Goal: Transaction & Acquisition: Purchase product/service

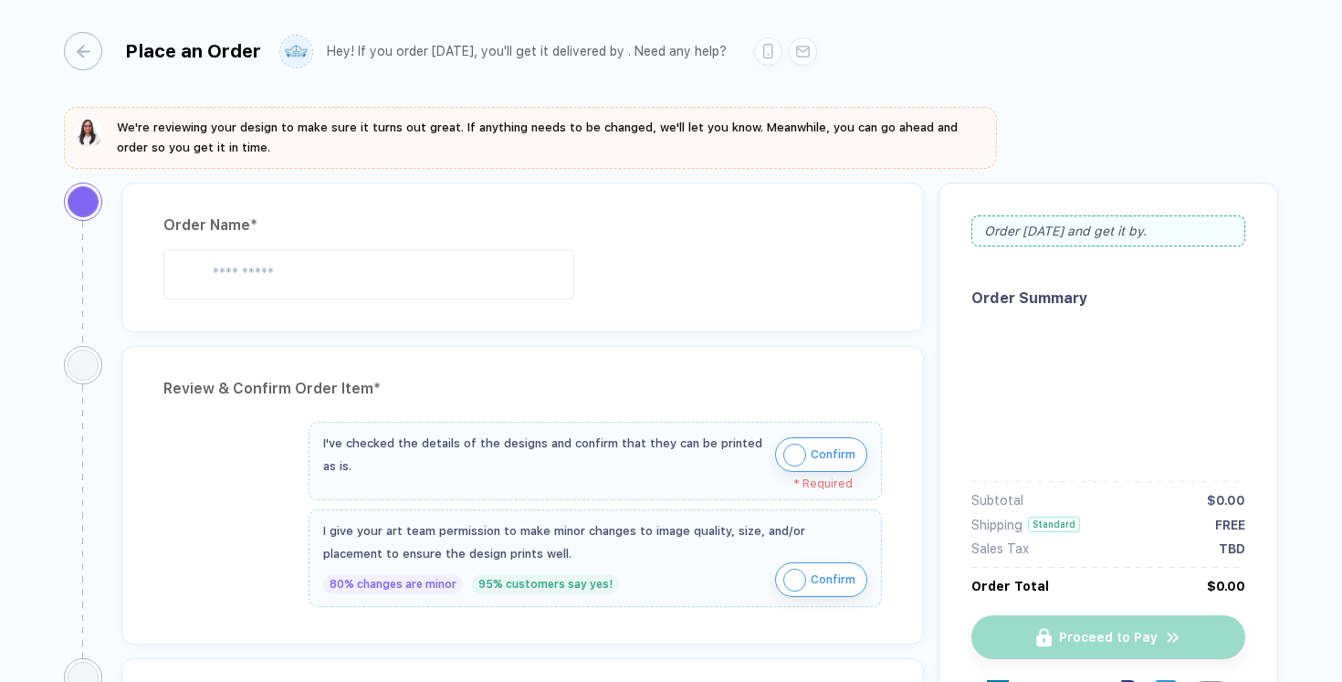
type input "**********"
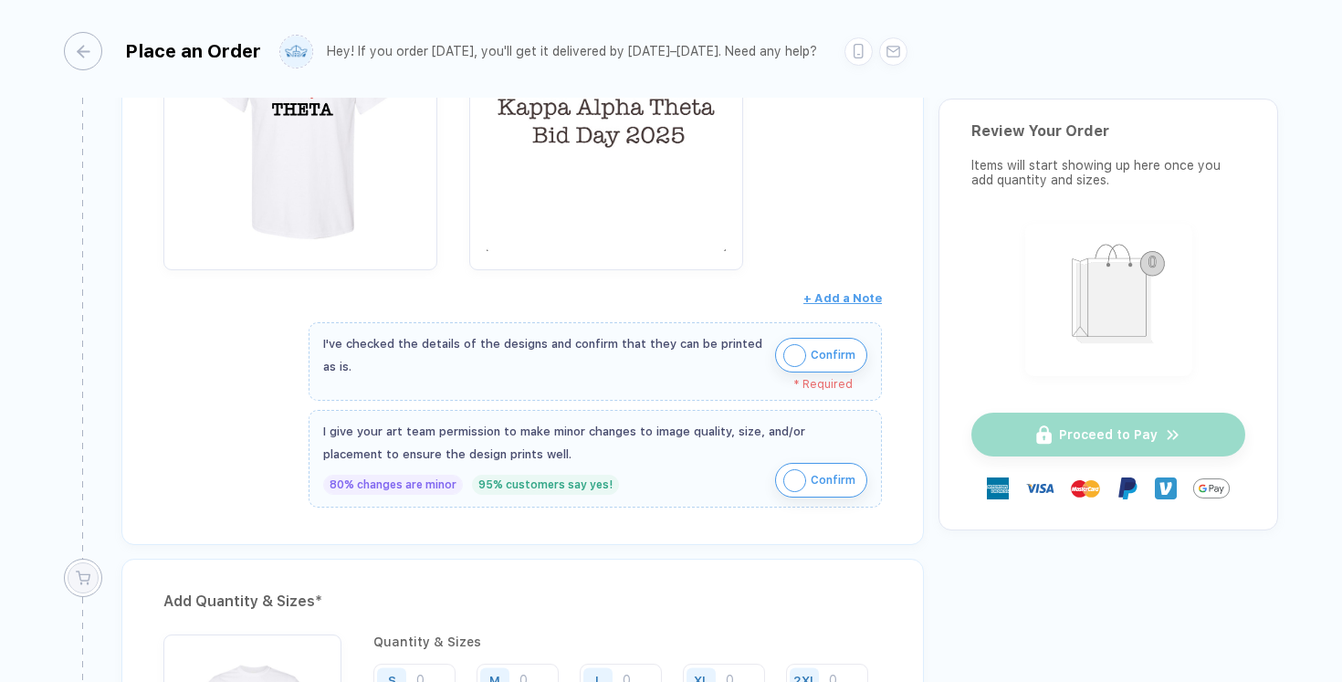
scroll to position [507, 0]
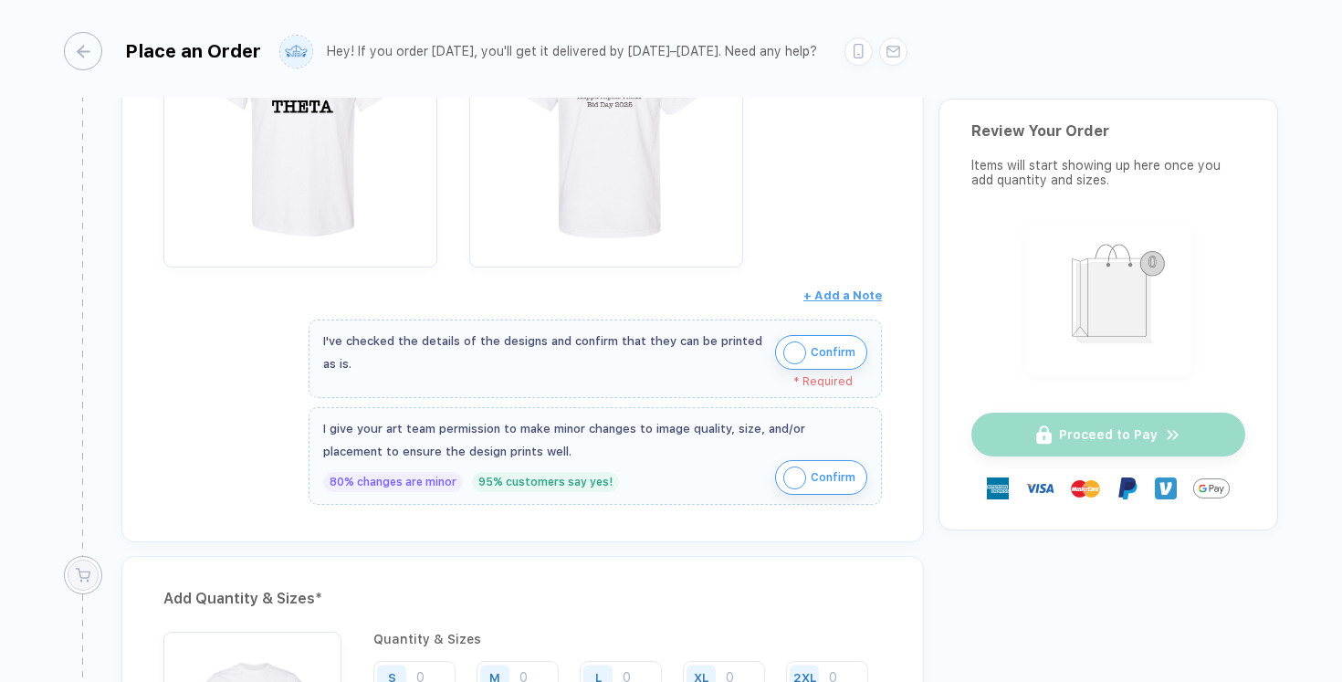
click at [788, 350] on img "button" at bounding box center [794, 352] width 23 height 23
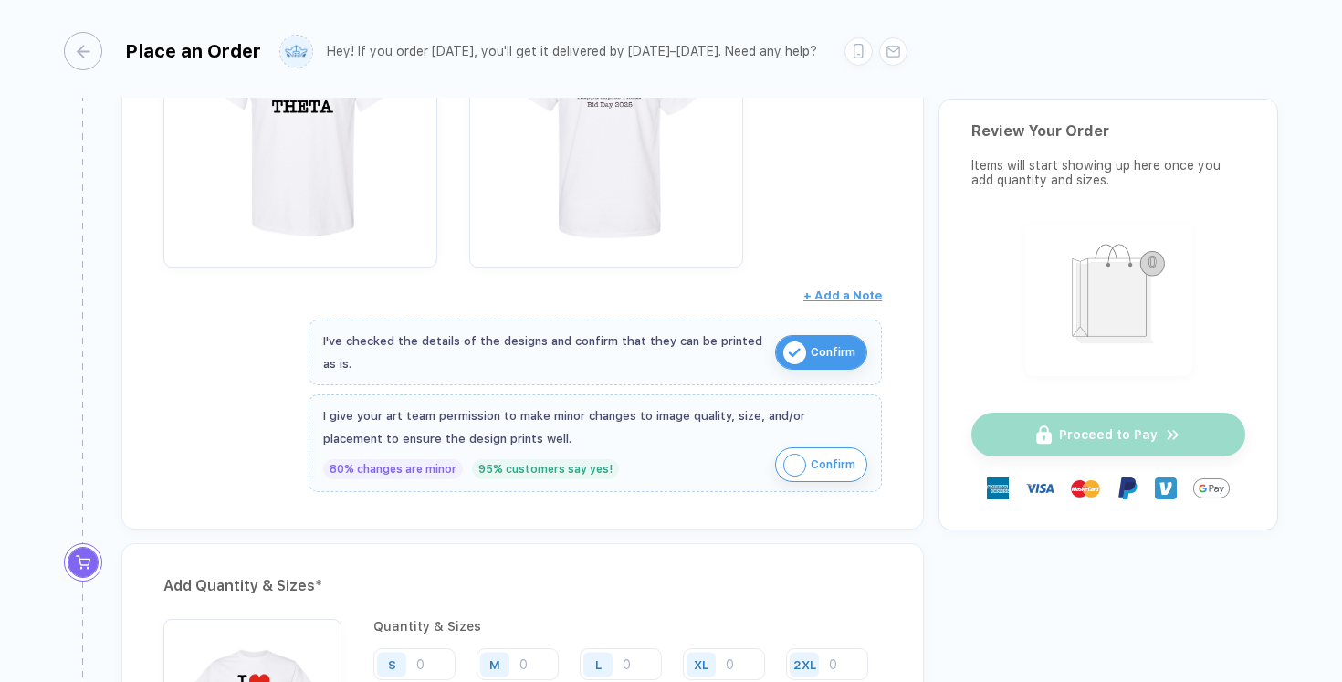
click at [791, 458] on img "button" at bounding box center [794, 465] width 23 height 23
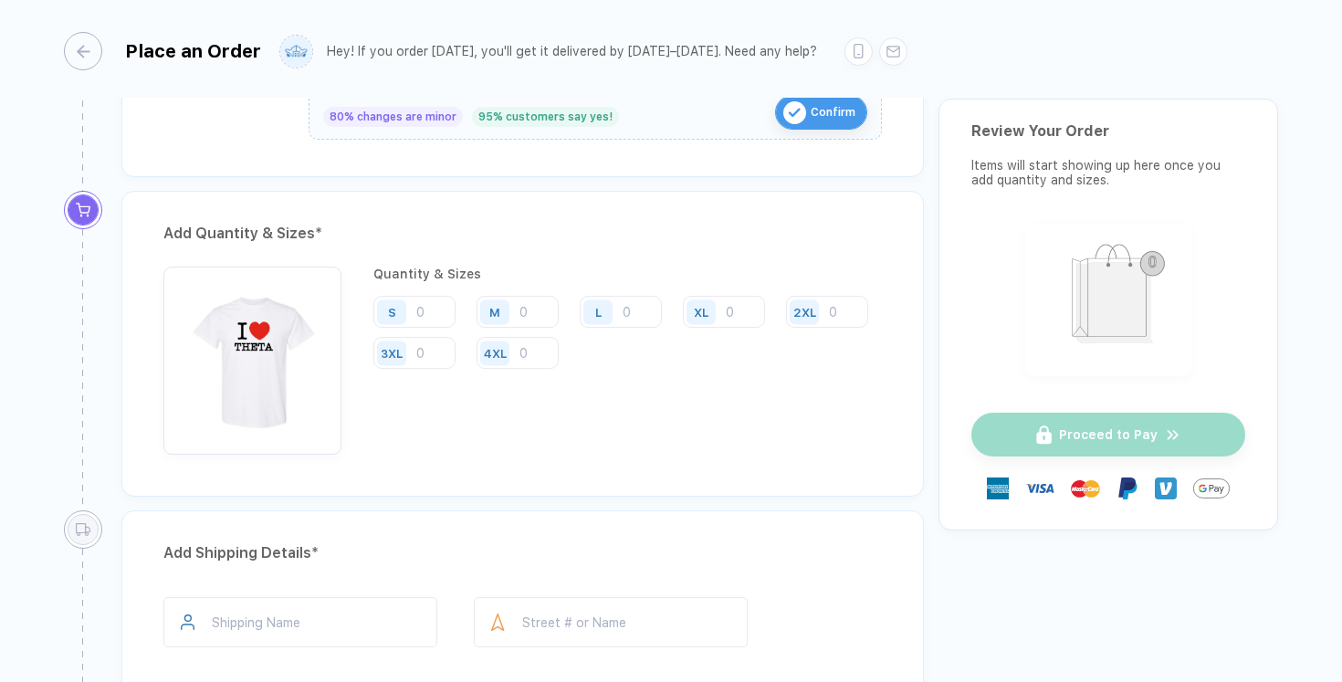
scroll to position [881, 0]
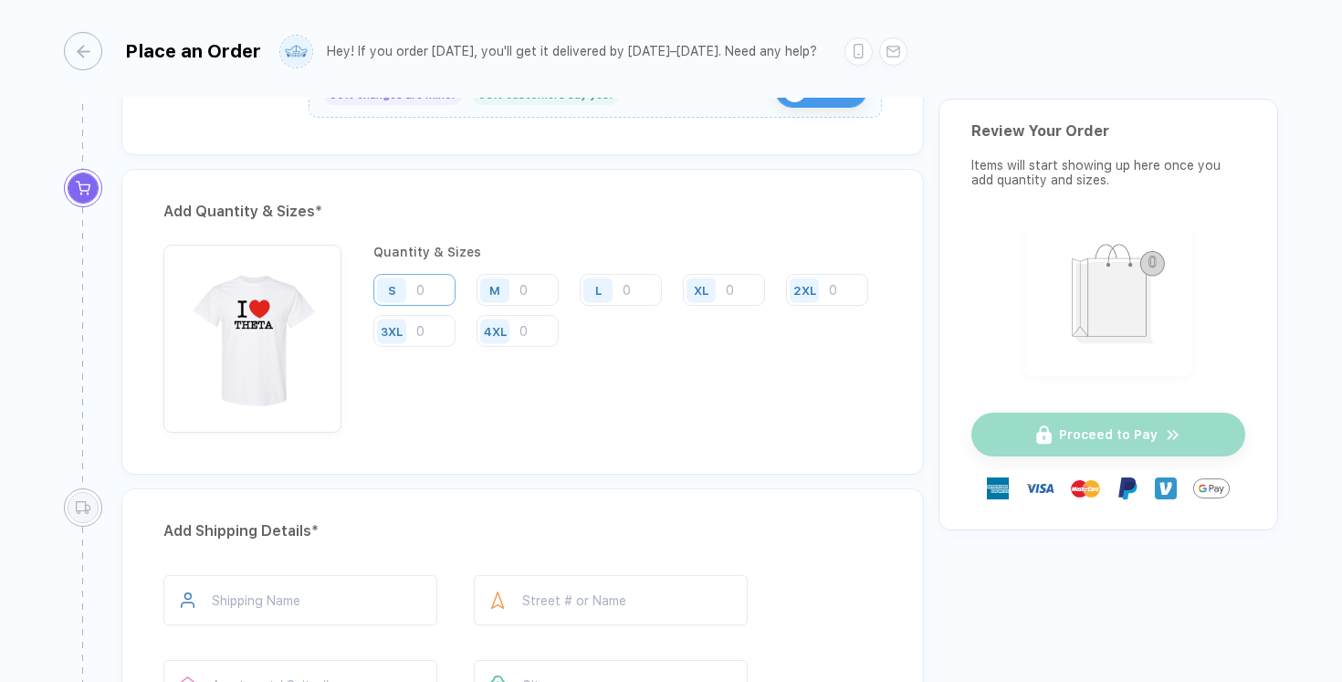
click at [425, 278] on input "number" at bounding box center [414, 290] width 82 height 32
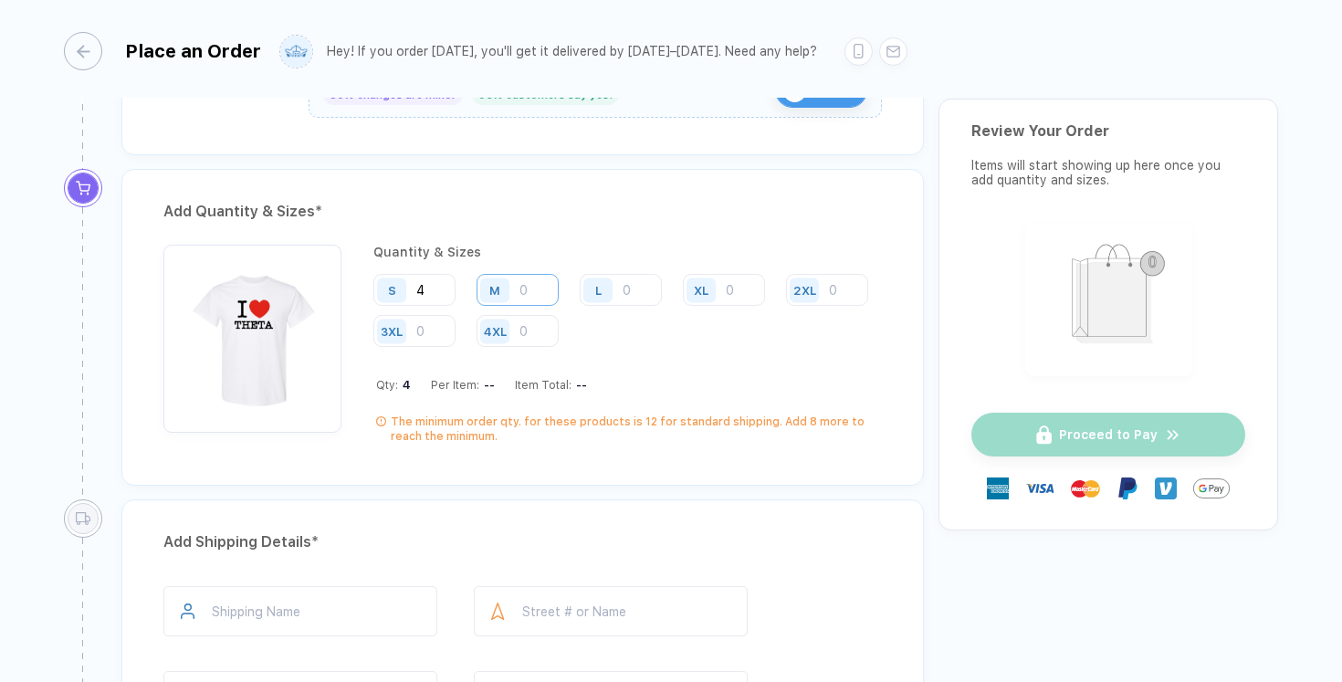
type input "4"
click at [529, 288] on input "number" at bounding box center [517, 290] width 82 height 32
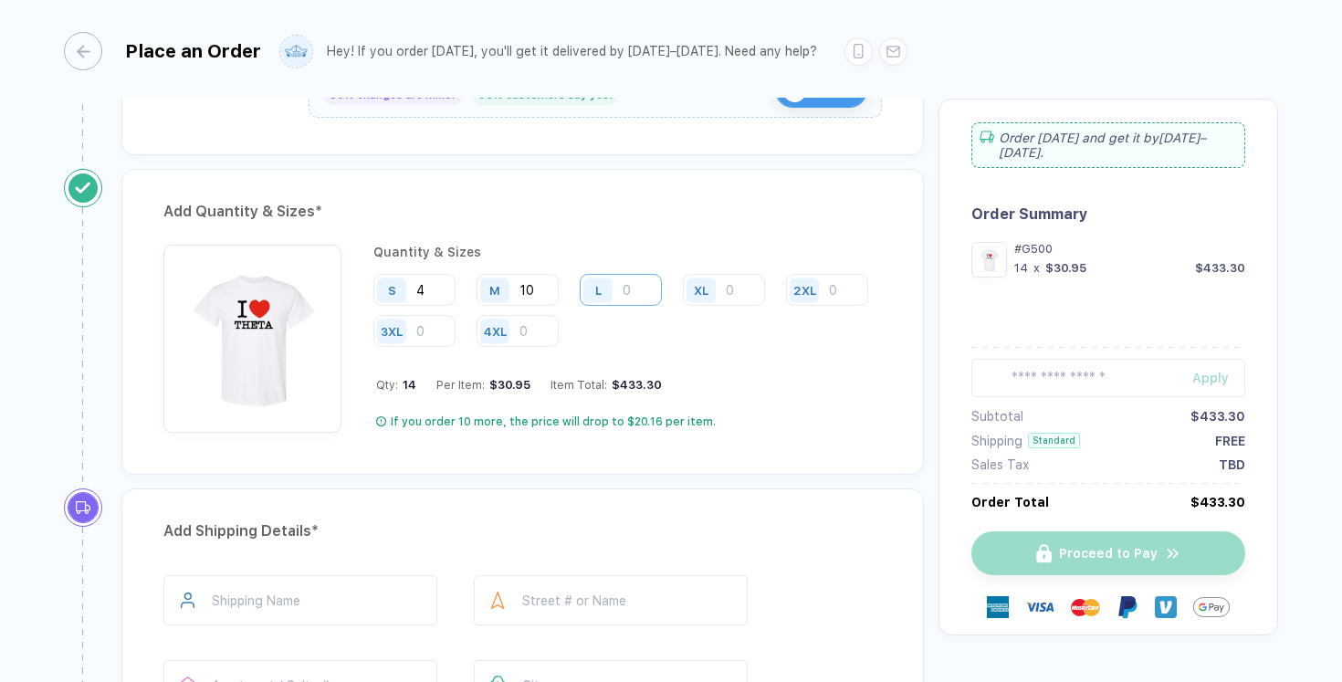
type input "10"
click at [626, 284] on input "number" at bounding box center [621, 290] width 82 height 32
type input "1"
type input "8"
click at [741, 288] on input "number" at bounding box center [724, 290] width 82 height 32
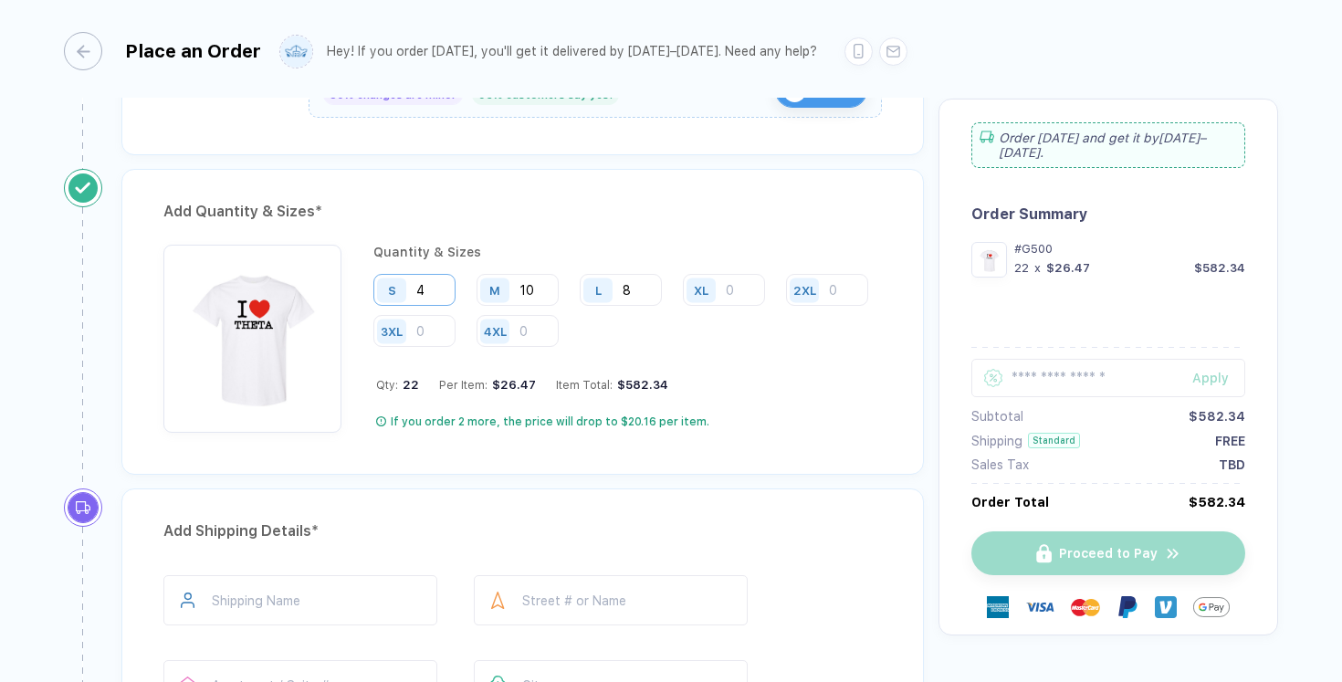
click at [444, 277] on input "4" at bounding box center [414, 290] width 82 height 32
click at [444, 288] on input "4" at bounding box center [414, 290] width 82 height 32
type input "7"
click at [728, 290] on input "number" at bounding box center [724, 290] width 82 height 32
type input "1"
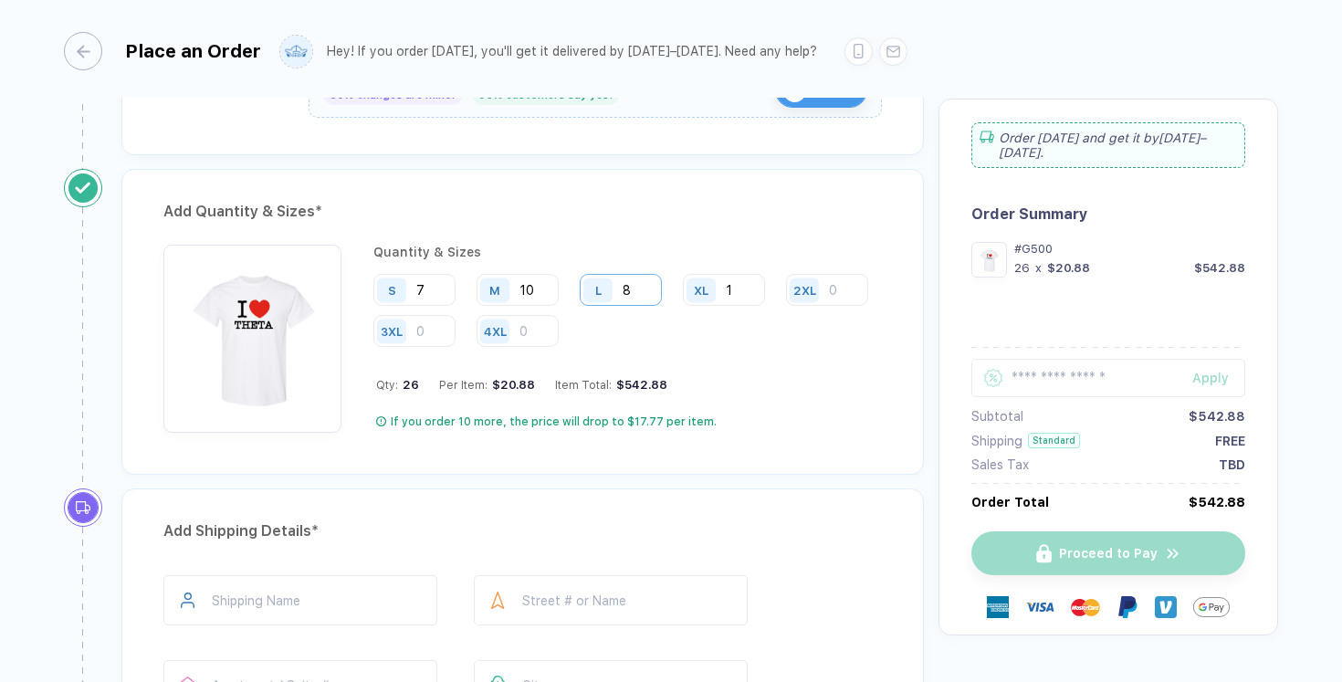
click at [641, 287] on input "8" at bounding box center [621, 290] width 82 height 32
type input "1"
type input "2"
type input "8"
click at [737, 288] on input "1" at bounding box center [724, 290] width 82 height 32
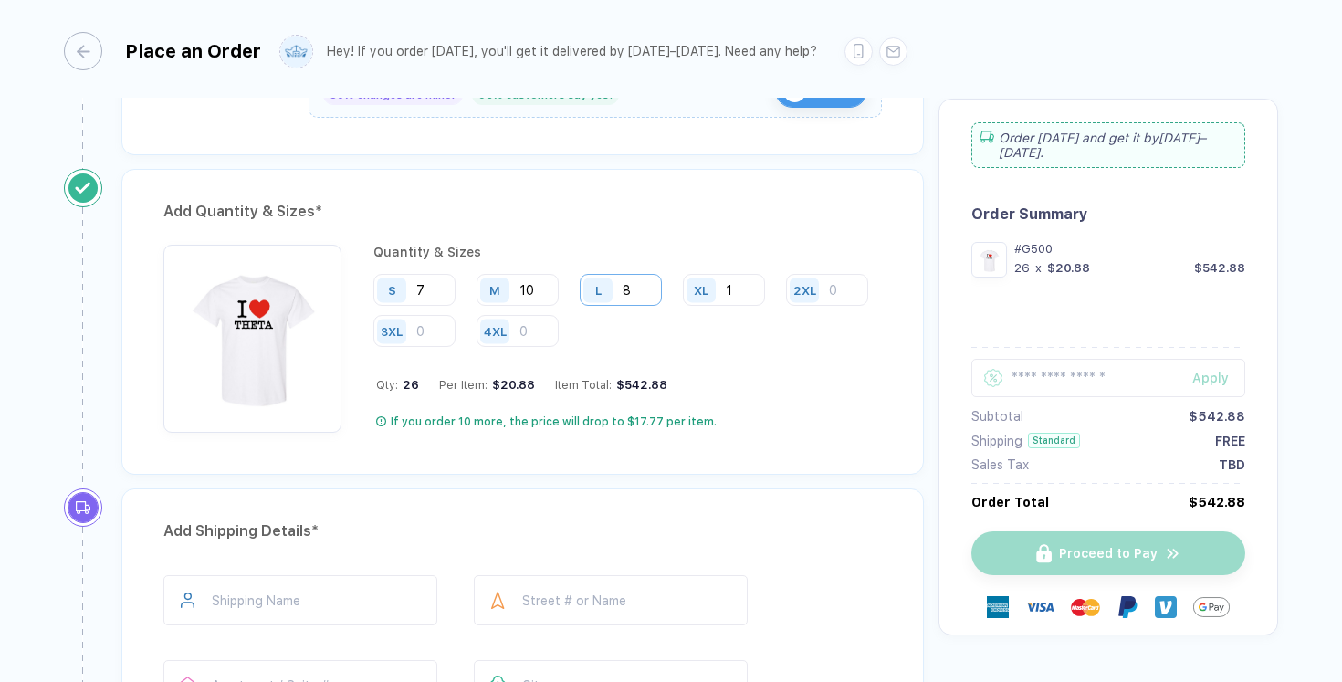
click at [640, 287] on input "8" at bounding box center [621, 290] width 82 height 32
type input "13"
click at [739, 284] on input "1" at bounding box center [724, 290] width 82 height 32
type input "17"
click at [642, 284] on input "13" at bounding box center [621, 290] width 82 height 32
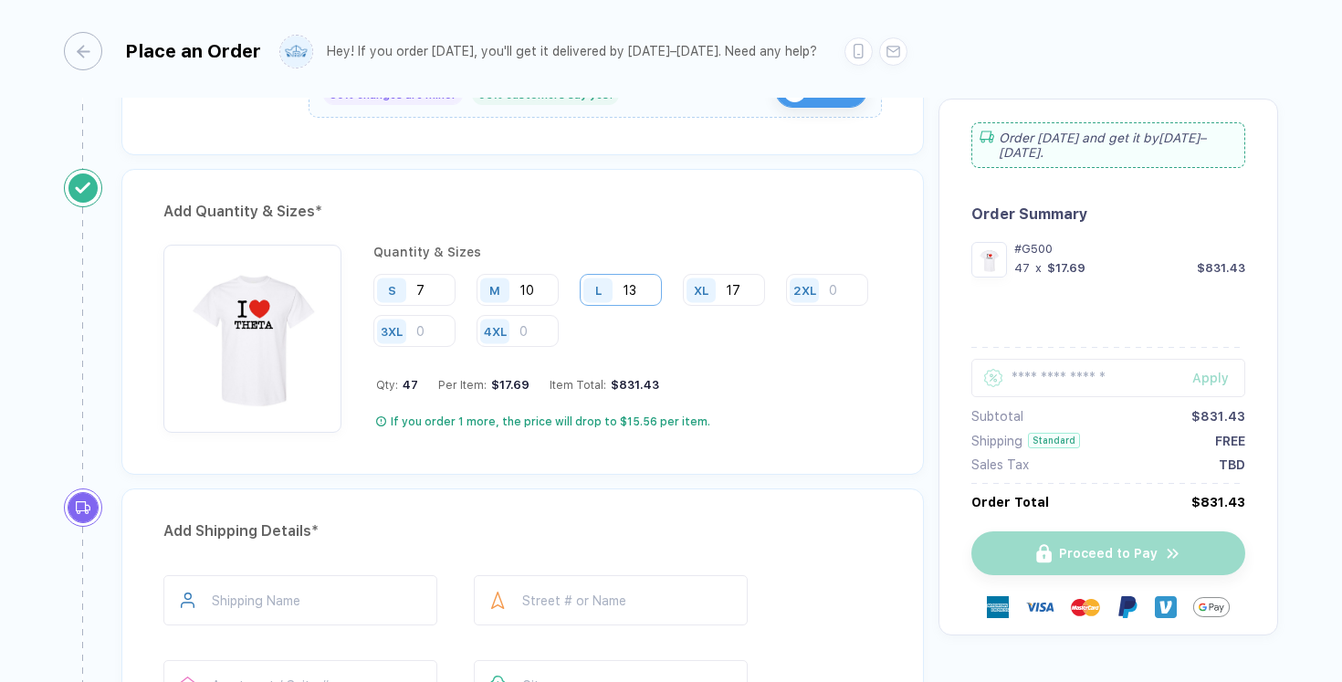
type input "1"
type input "23"
click at [755, 289] on input "17" at bounding box center [724, 290] width 82 height 32
type input "15"
